Goal: Navigation & Orientation: Find specific page/section

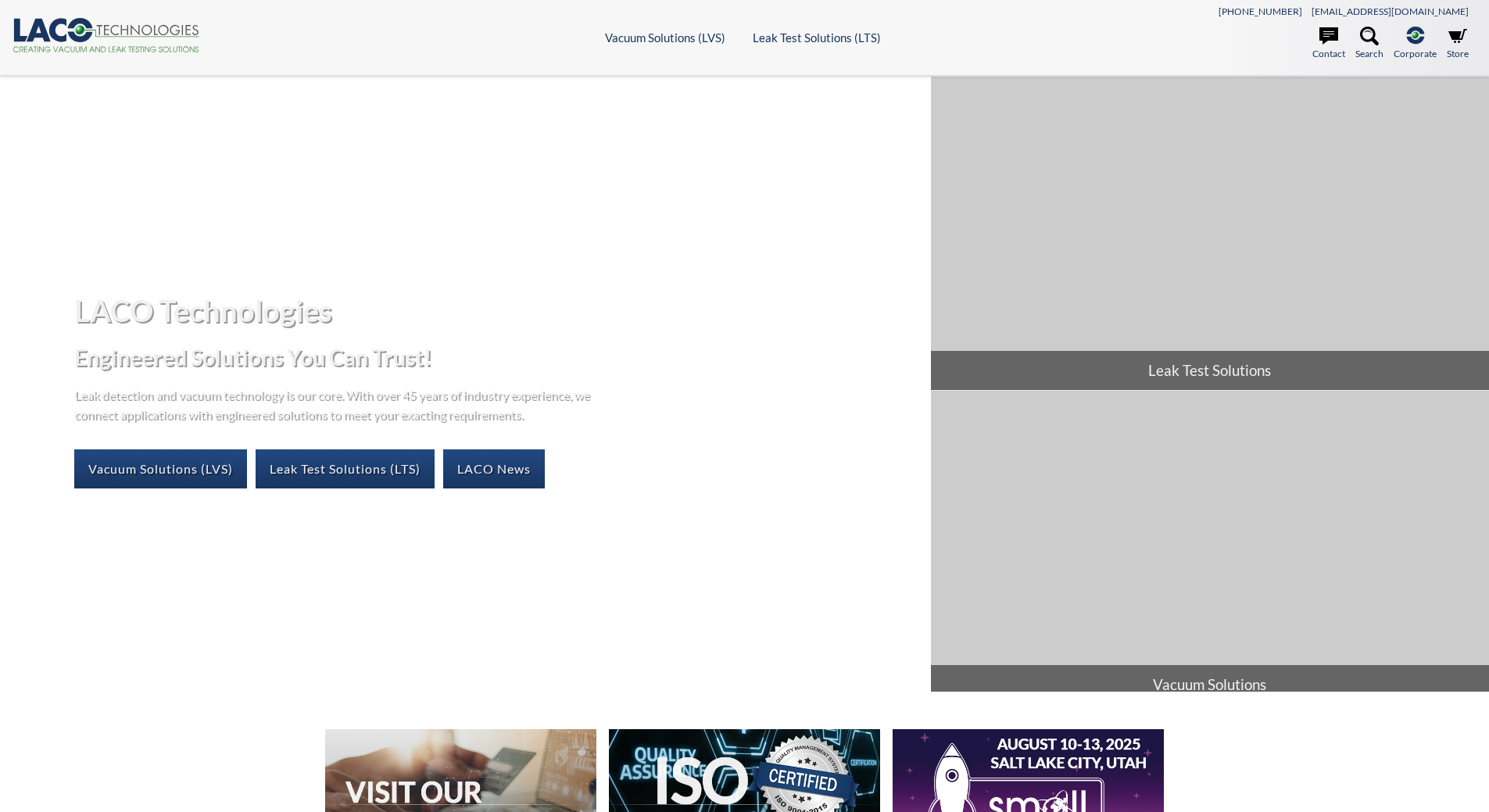
select select "Language Translate Widget"
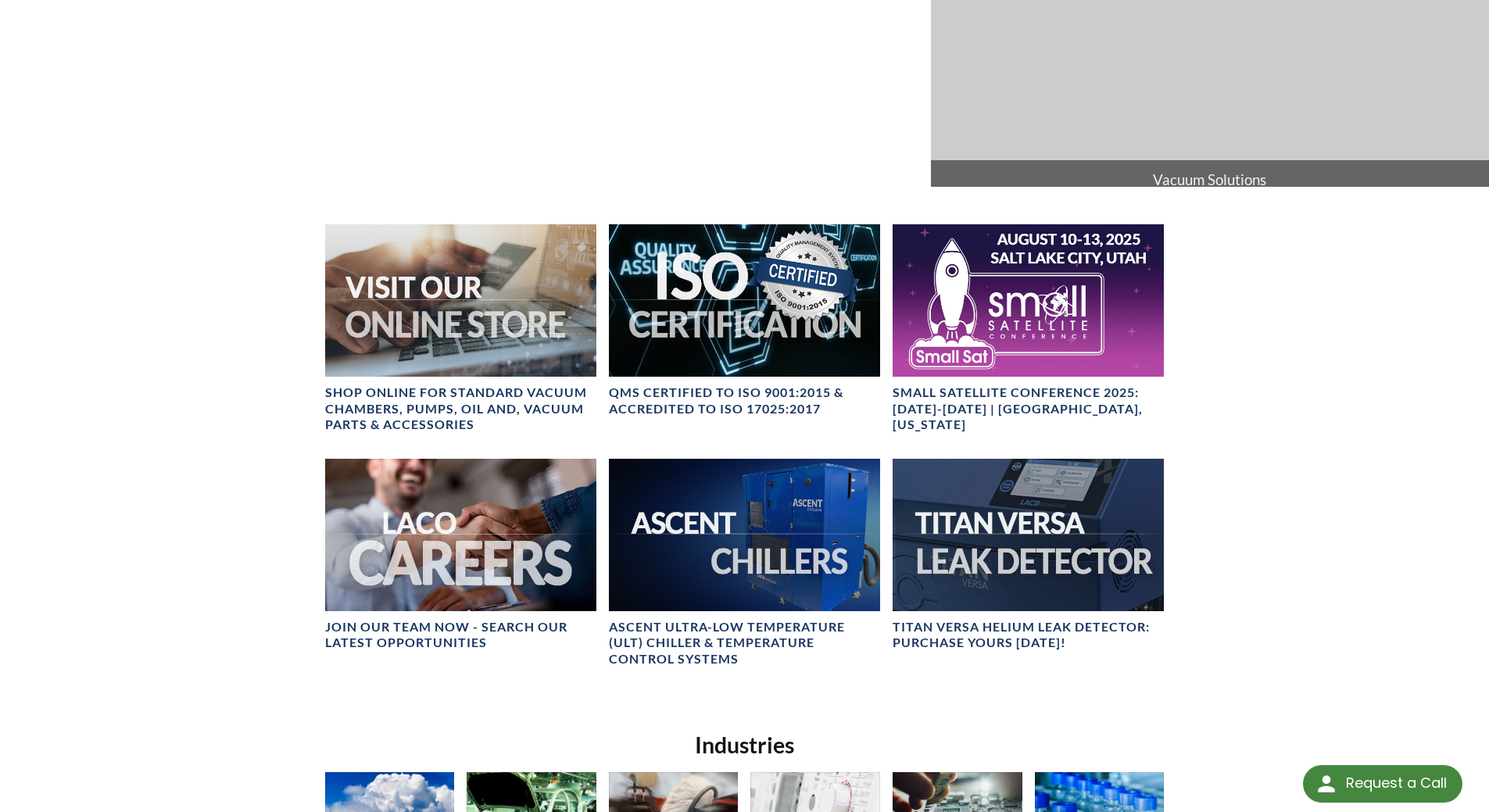
scroll to position [513, 0]
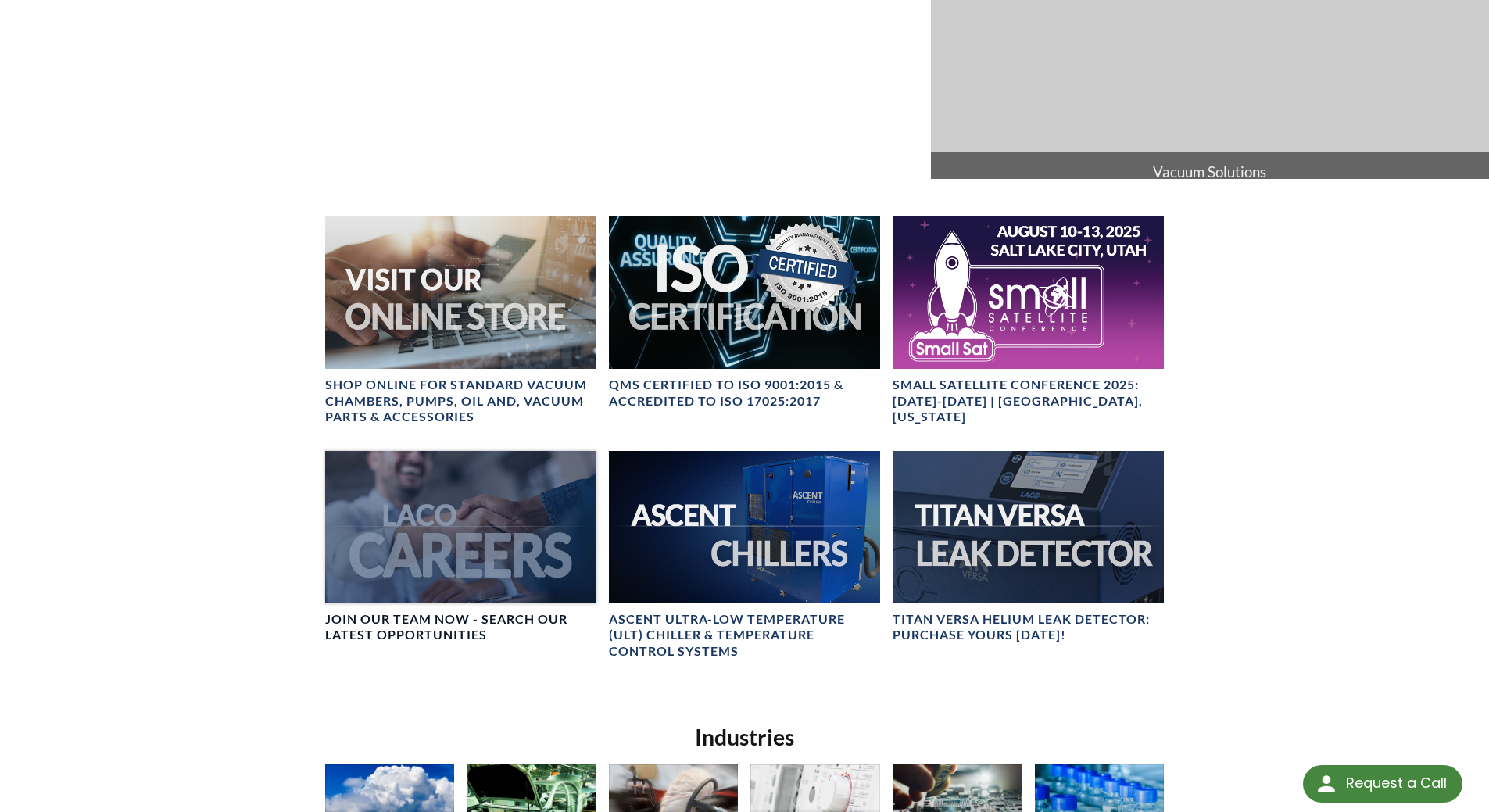
click at [446, 534] on div at bounding box center [460, 528] width 271 height 152
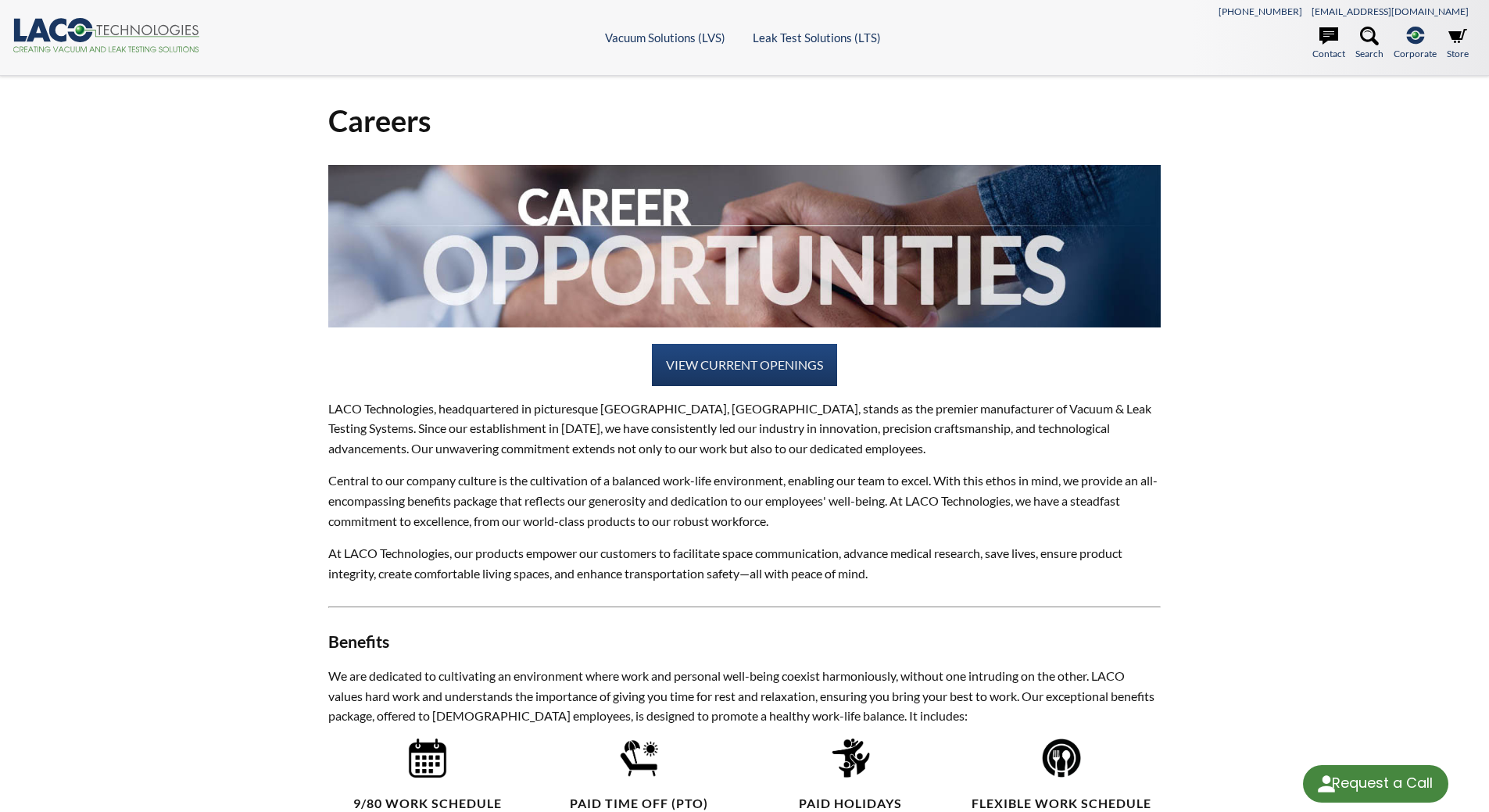
select select "Language Translate Widget"
click at [672, 356] on link "VIEW CURRENT OPENINGS" at bounding box center [744, 365] width 185 height 42
